Goal: Download file/media

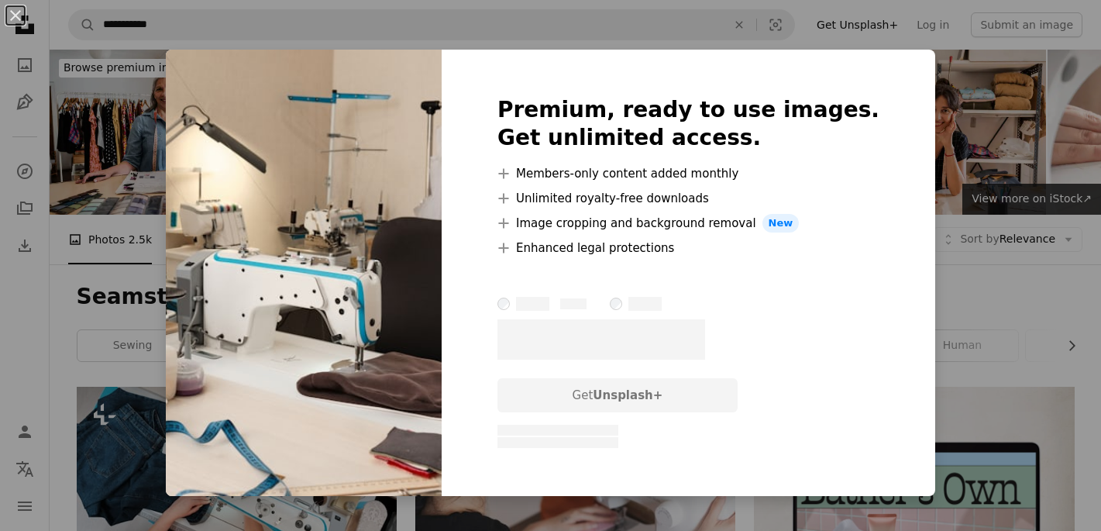
scroll to position [5090, 0]
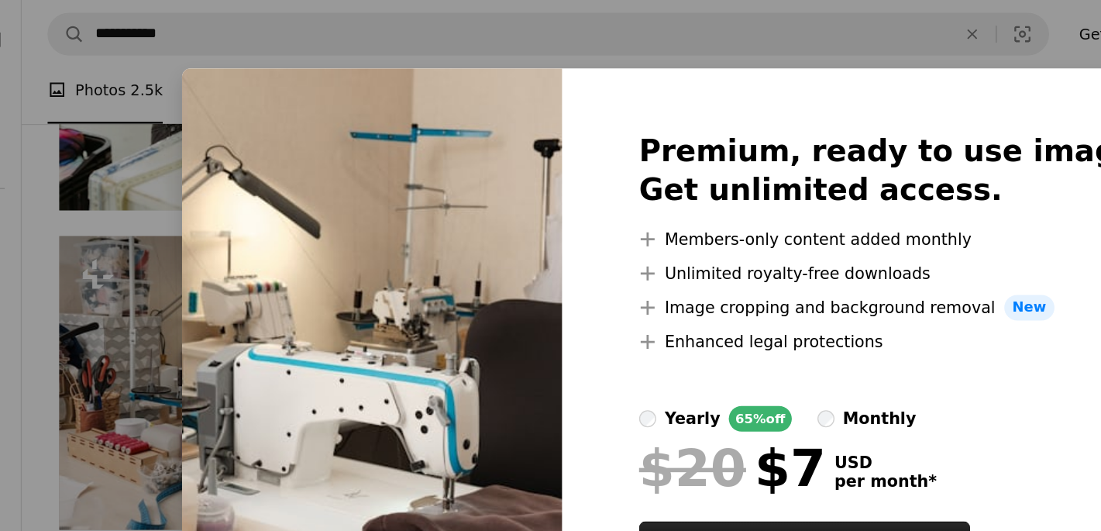
click at [552, 17] on div "An X shape Premium, ready to use images. Get unlimited access. A plus sign Memb…" at bounding box center [550, 265] width 1101 height 531
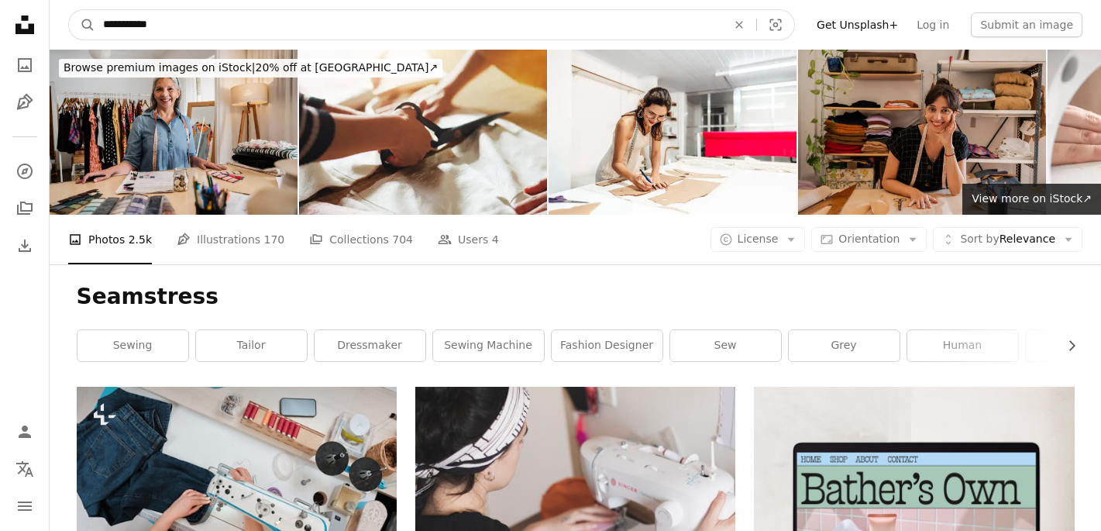
click at [155, 25] on input "**********" at bounding box center [408, 24] width 627 height 29
type input "**********"
click button "A magnifying glass" at bounding box center [82, 24] width 26 height 29
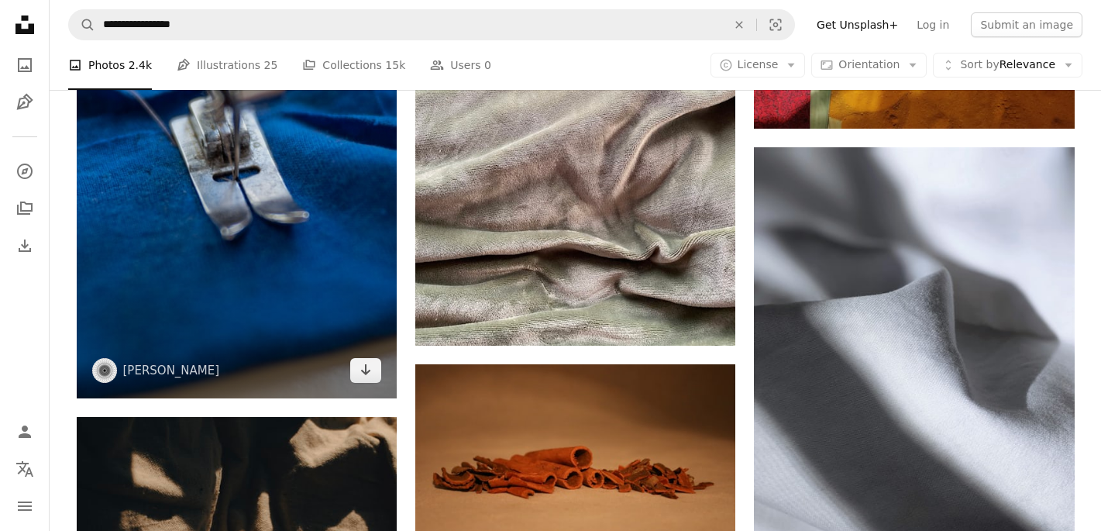
scroll to position [845, 0]
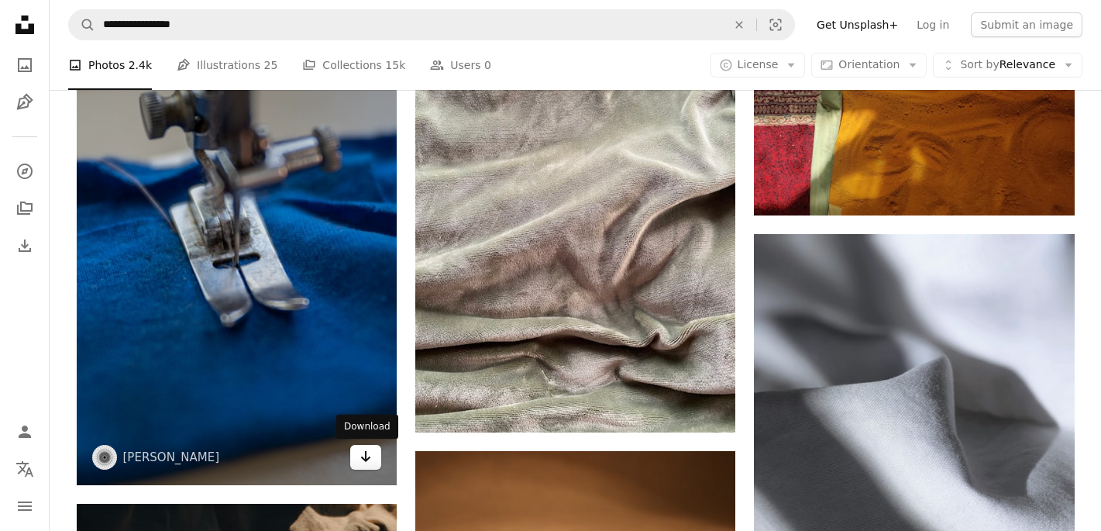
click at [370, 458] on icon "Download" at bounding box center [366, 456] width 10 height 11
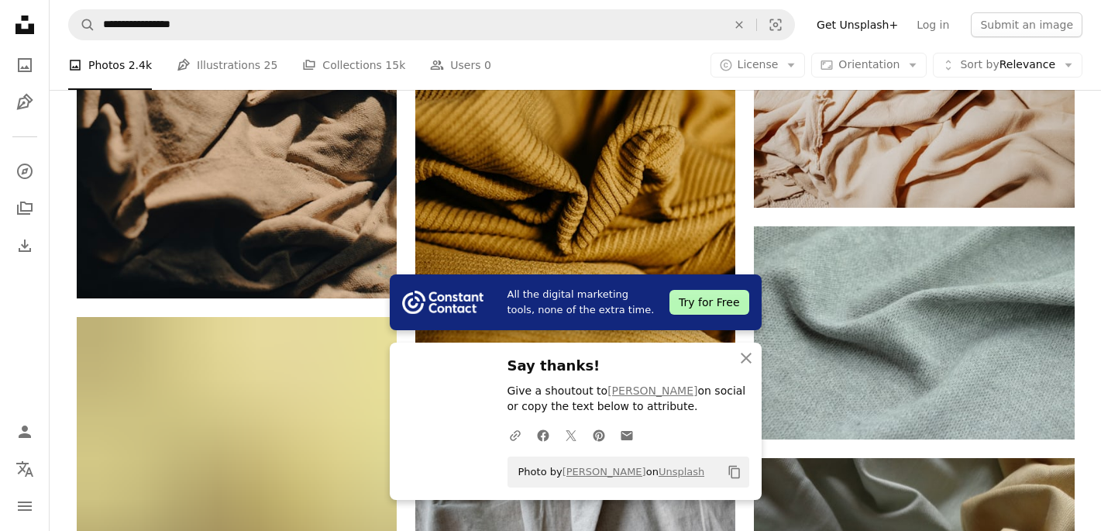
scroll to position [1550, 0]
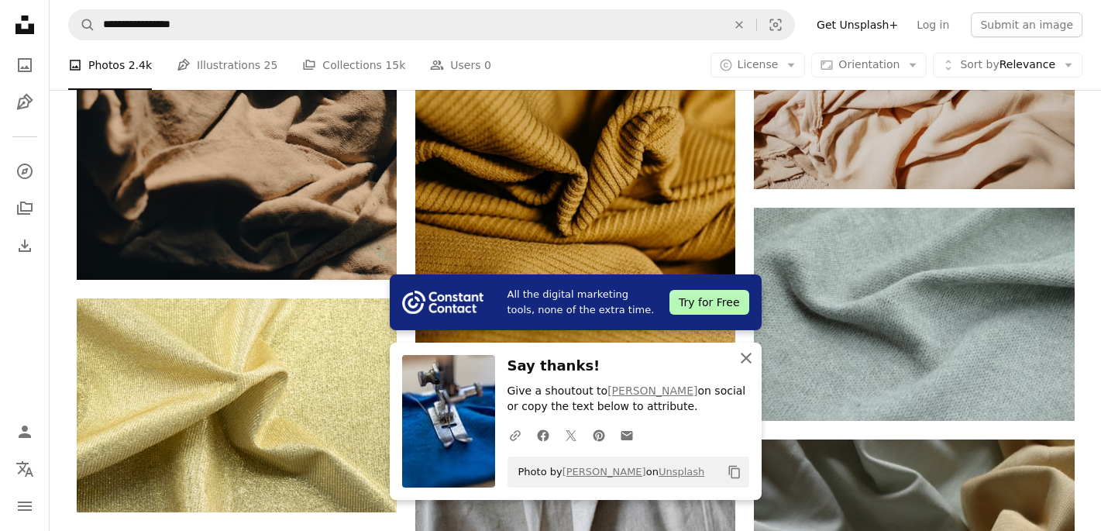
click at [745, 361] on icon "An X shape" at bounding box center [746, 358] width 19 height 19
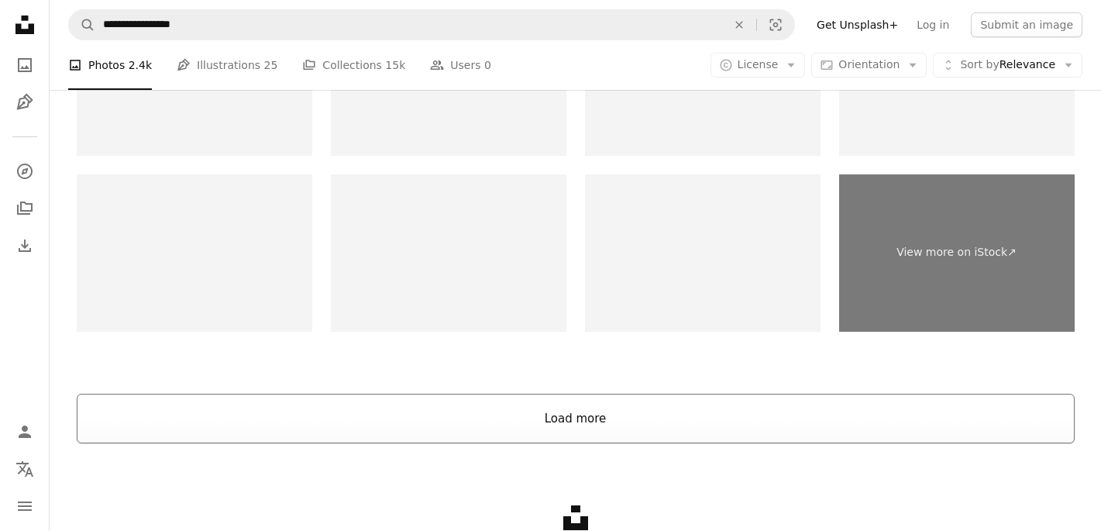
scroll to position [3225, 0]
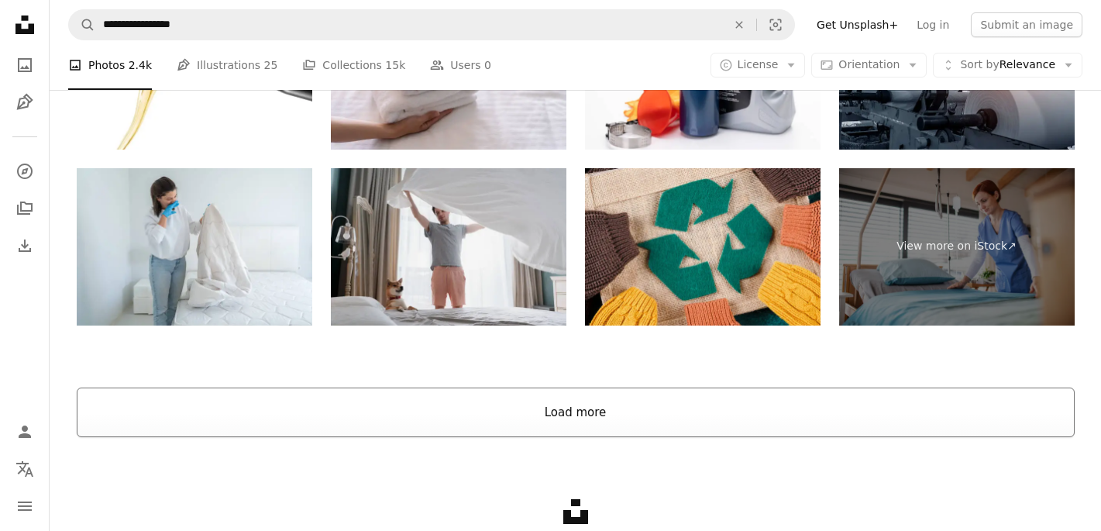
click at [546, 418] on button "Load more" at bounding box center [576, 412] width 998 height 50
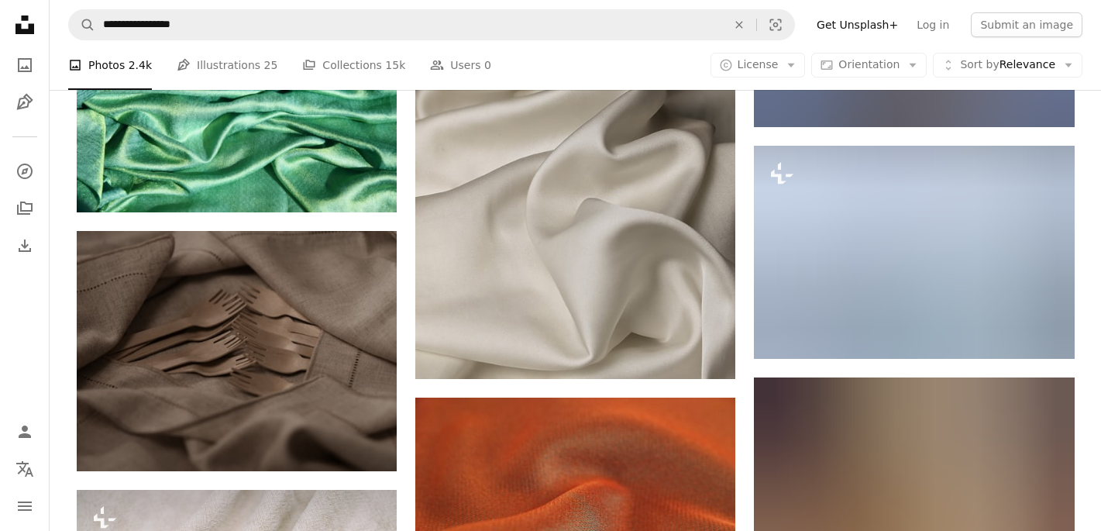
scroll to position [10094, 0]
